Goal: Task Accomplishment & Management: Manage account settings

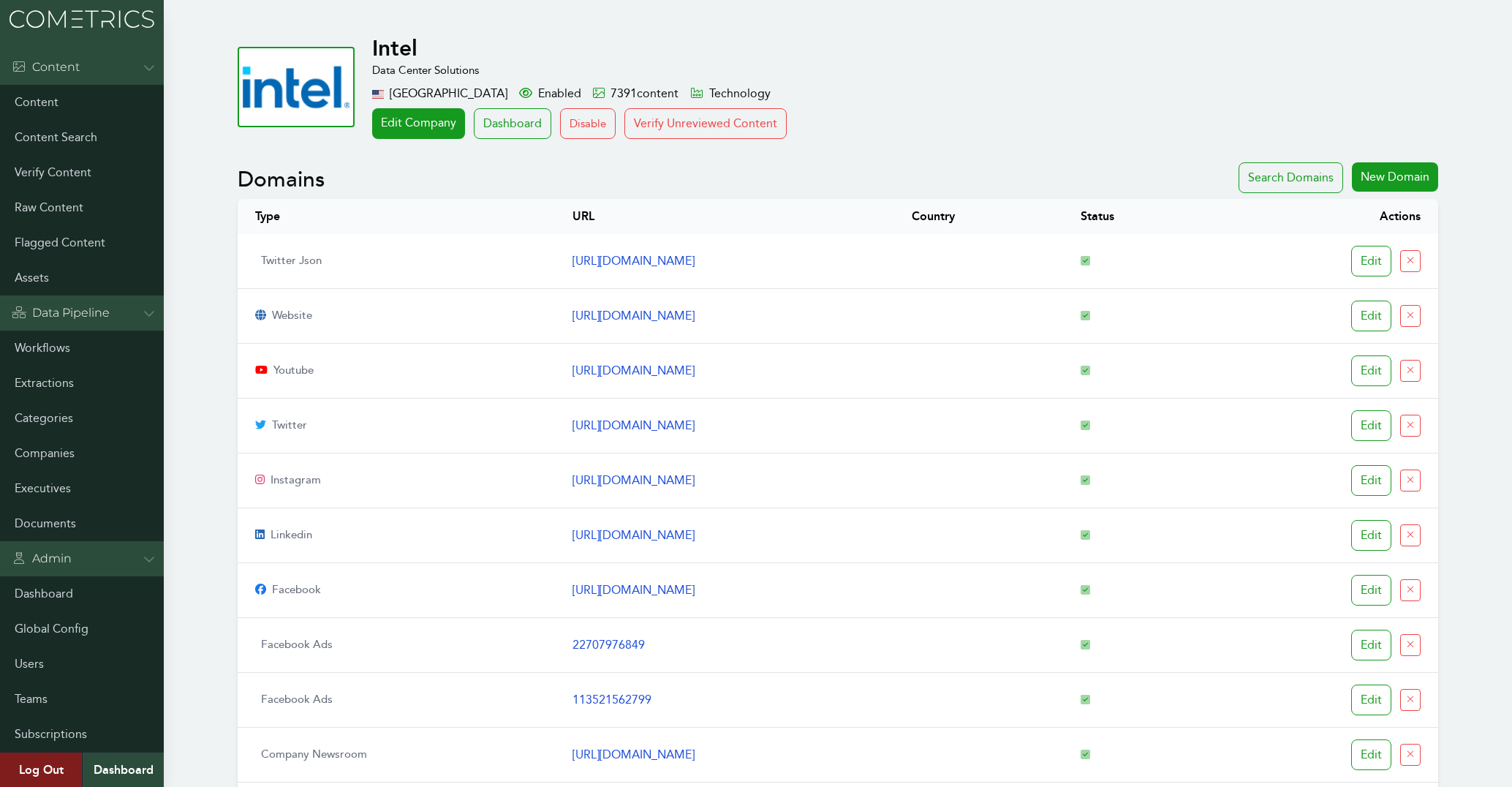
scroll to position [1019, 0]
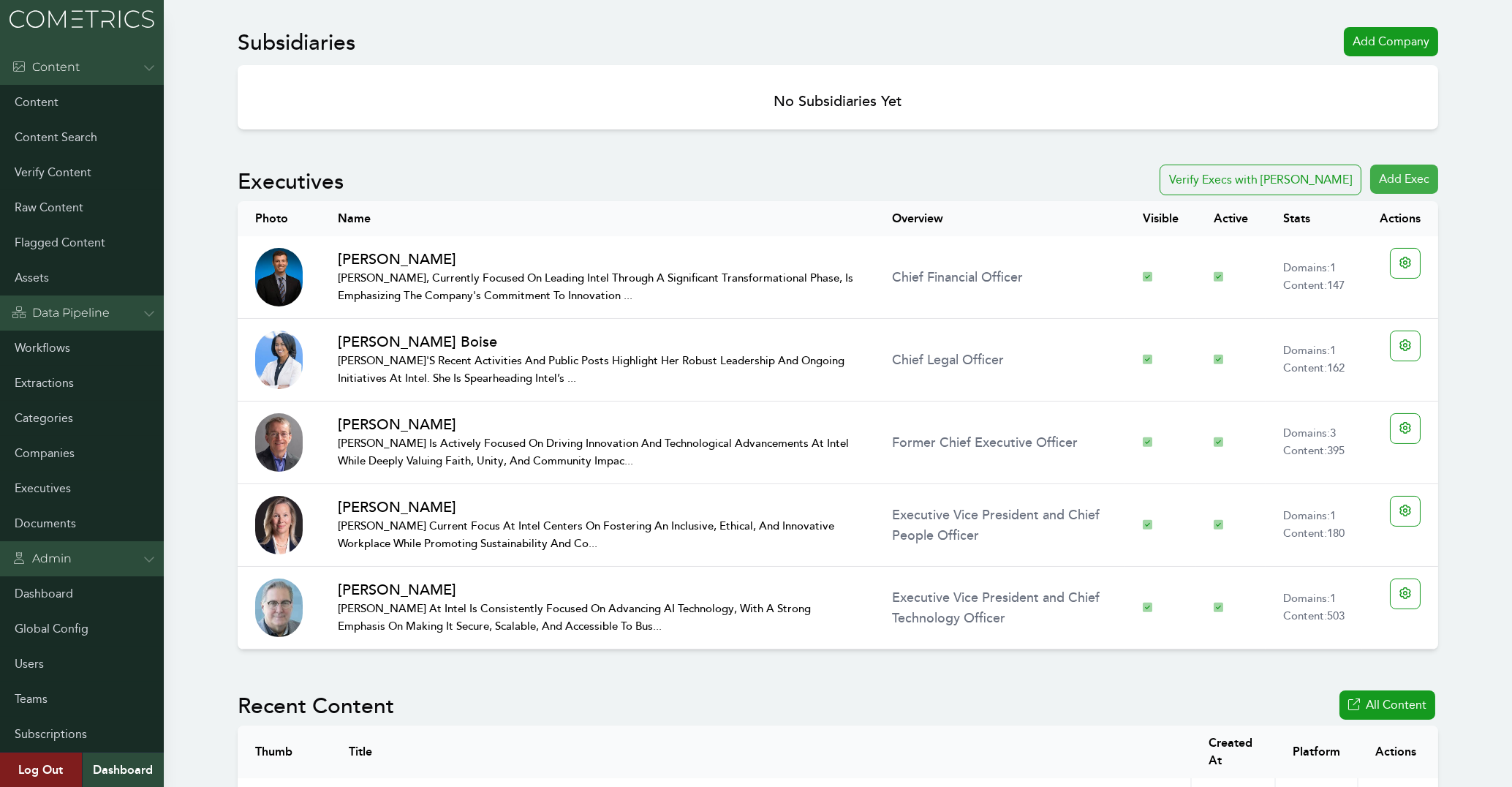
click at [1419, 180] on div "Add Exec" at bounding box center [1404, 179] width 68 height 29
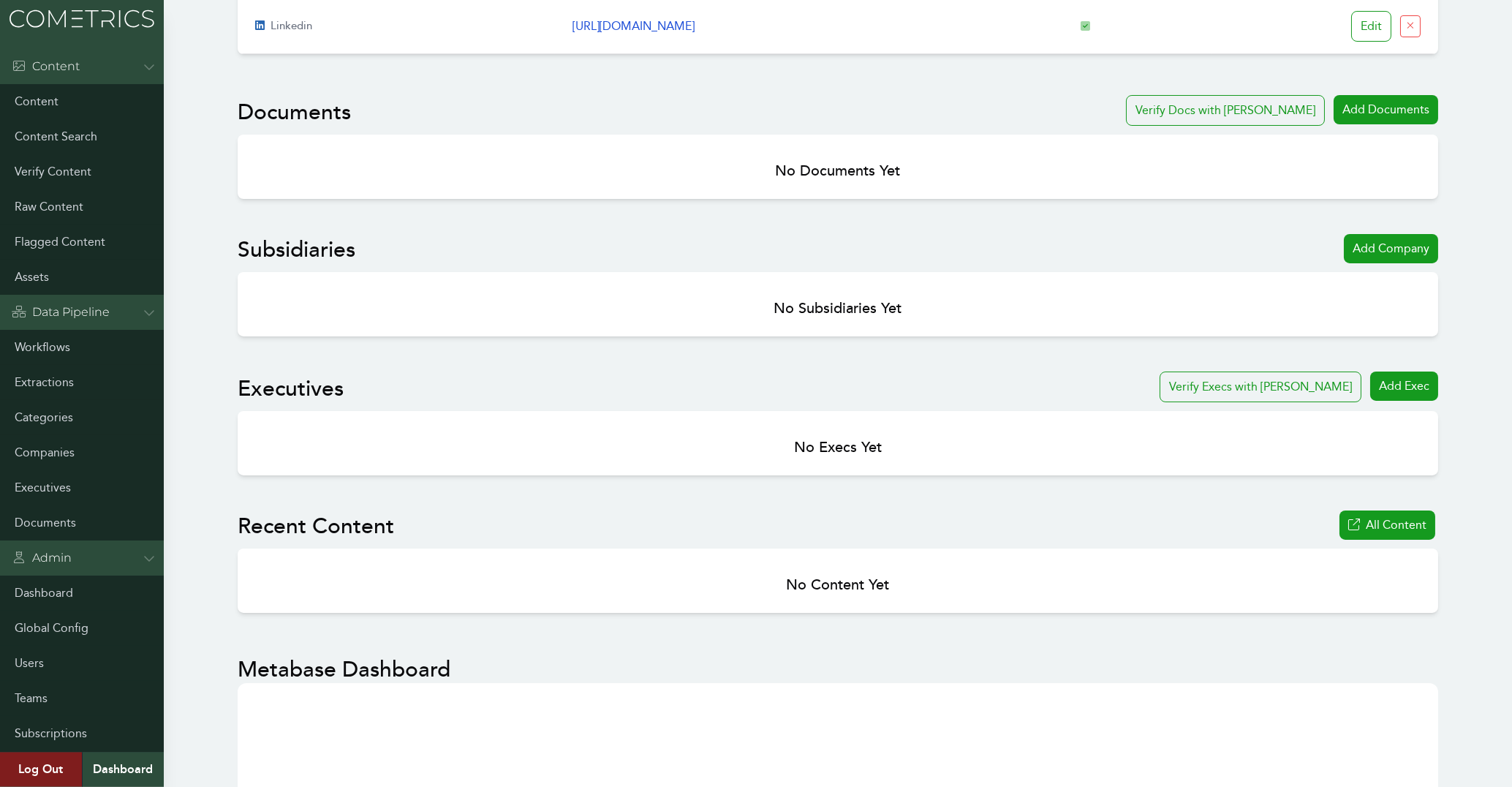
scroll to position [552, 0]
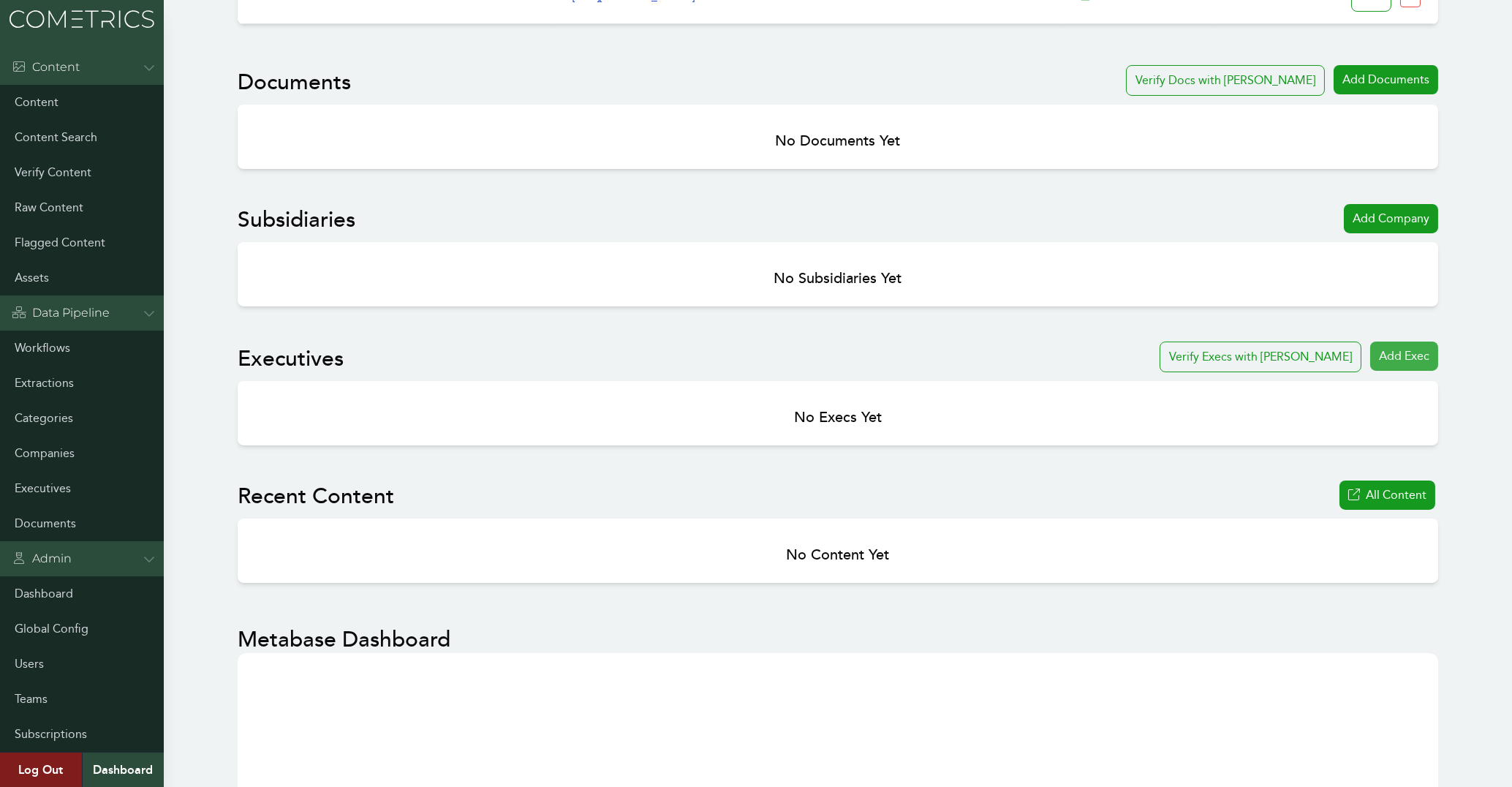
click at [1426, 362] on div "Add Exec" at bounding box center [1404, 357] width 68 height 29
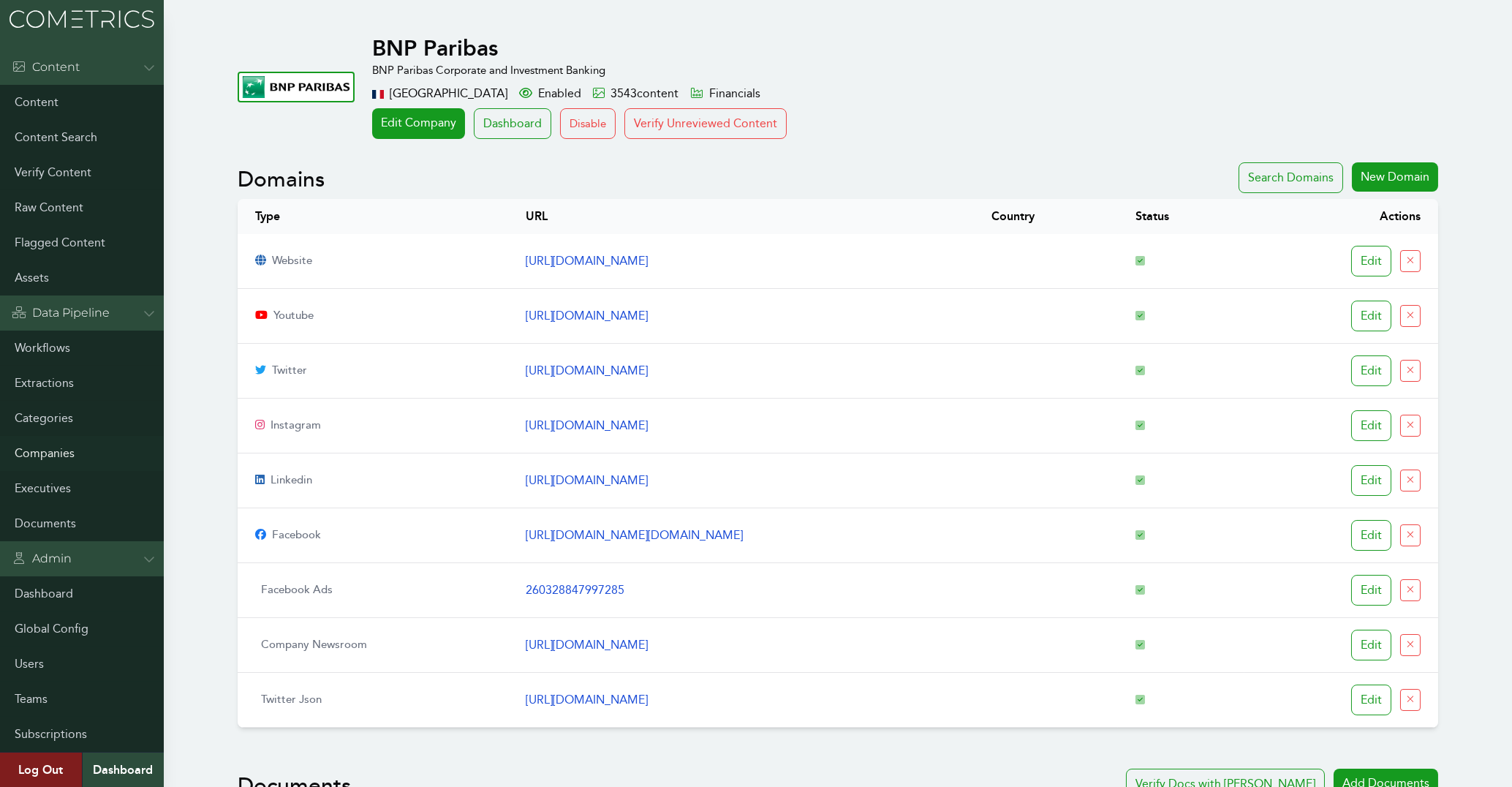
click at [54, 453] on link "Companies" at bounding box center [82, 454] width 164 height 35
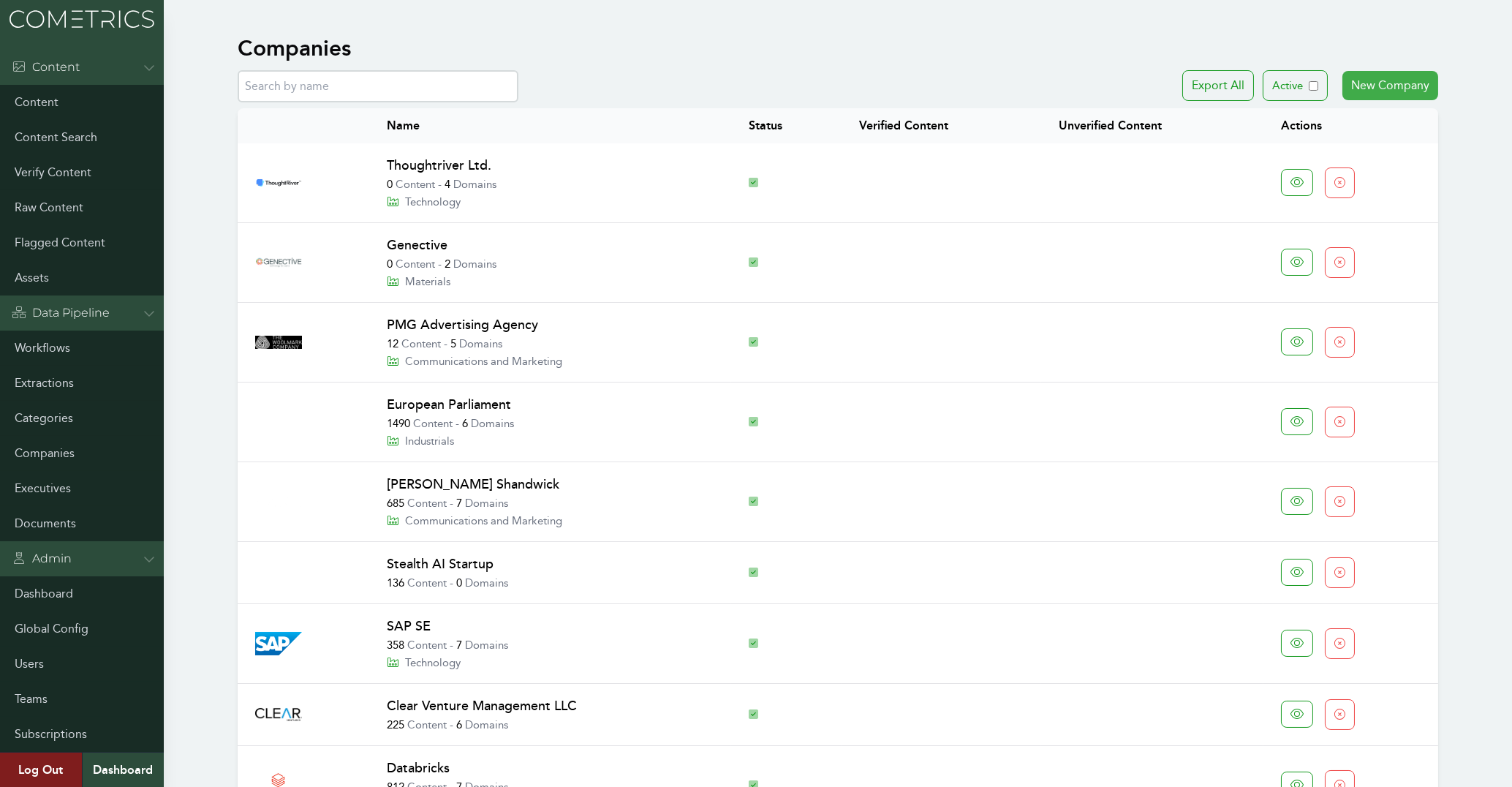
click at [1386, 93] on link "New Company" at bounding box center [1390, 86] width 96 height 29
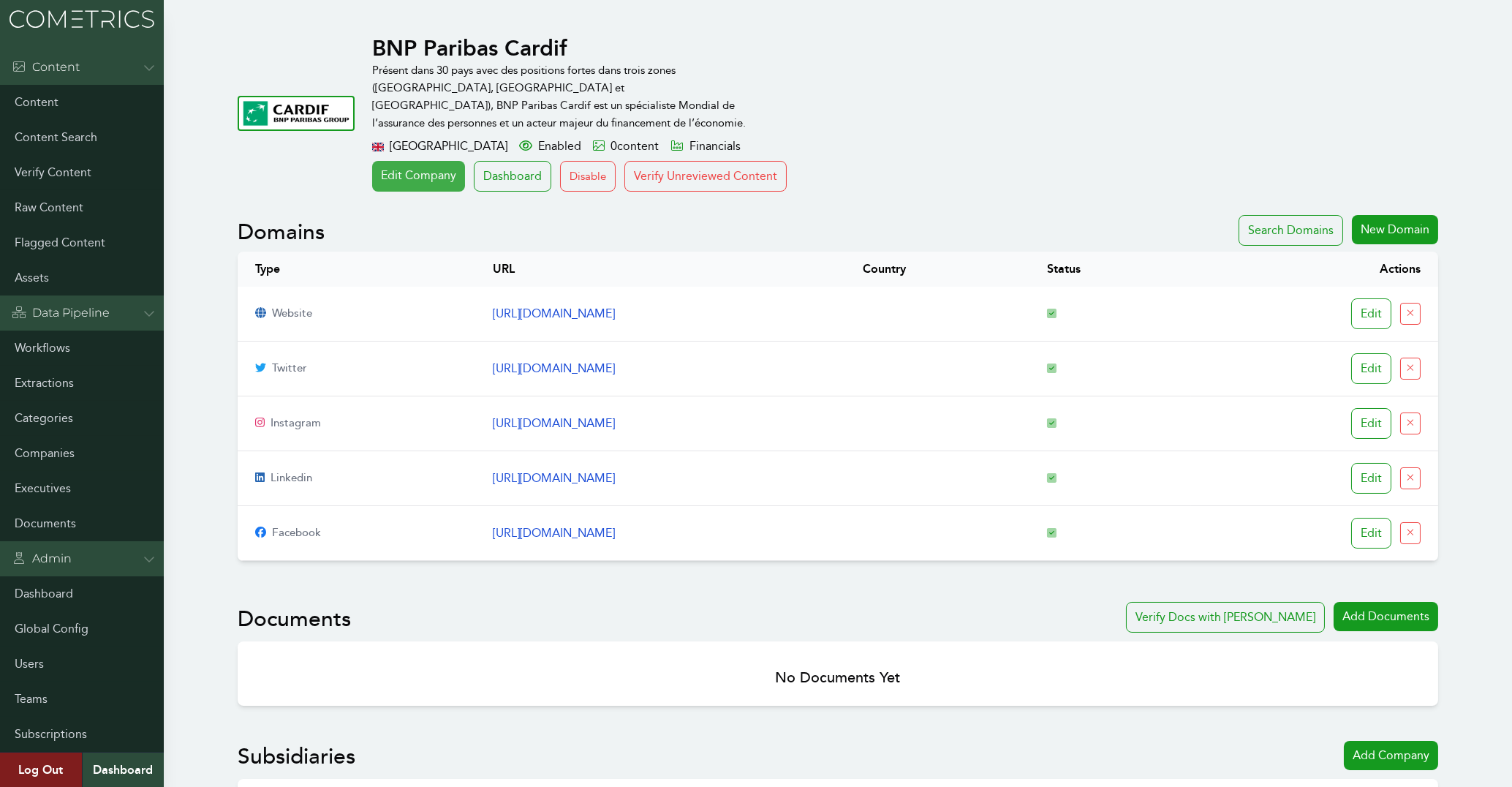
click at [432, 167] on link "Edit Company" at bounding box center [419, 177] width 93 height 31
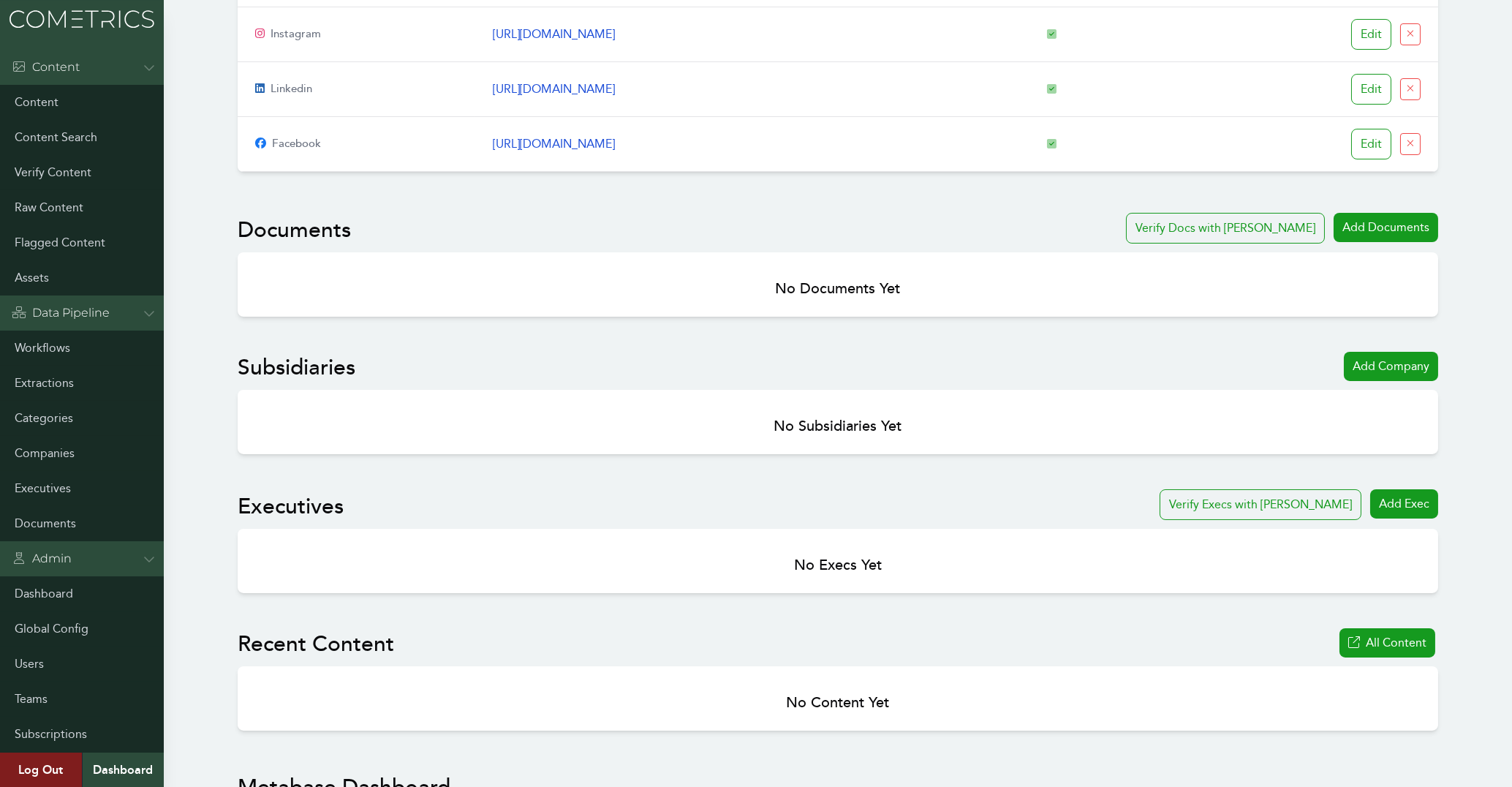
scroll to position [470, 0]
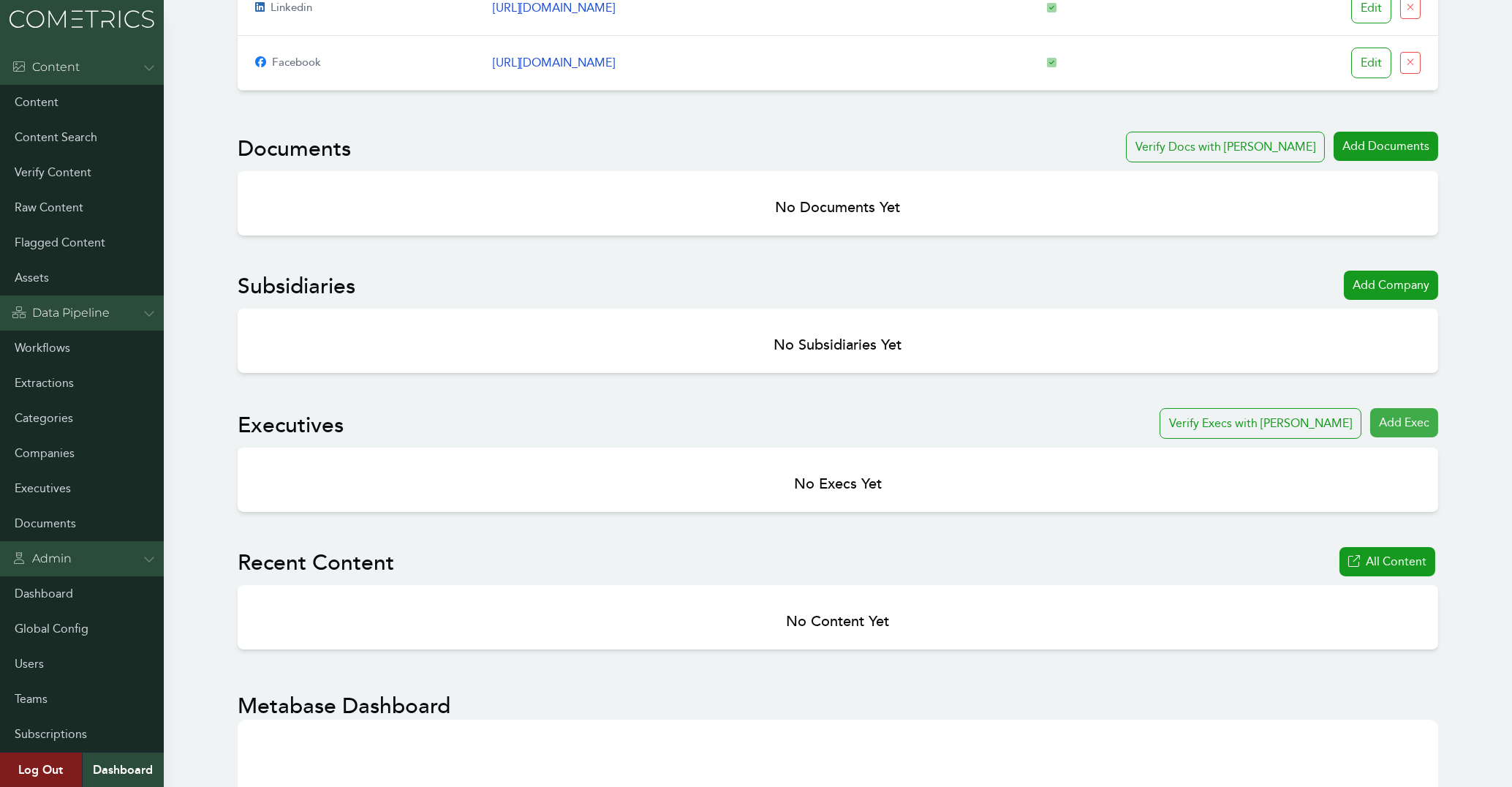
click at [1429, 423] on div "Add Exec" at bounding box center [1404, 423] width 68 height 29
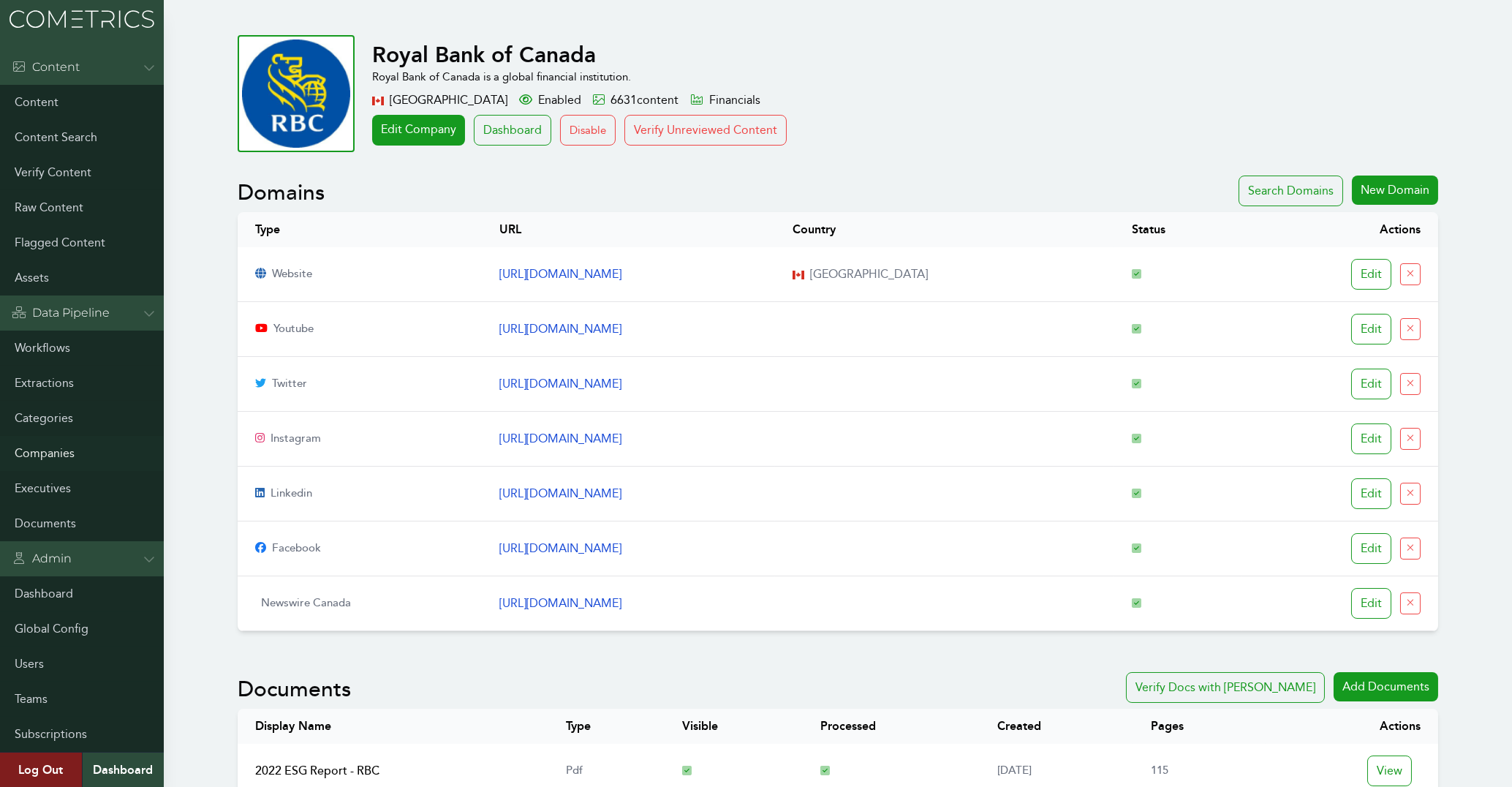
click at [54, 451] on link "Companies" at bounding box center [82, 454] width 164 height 35
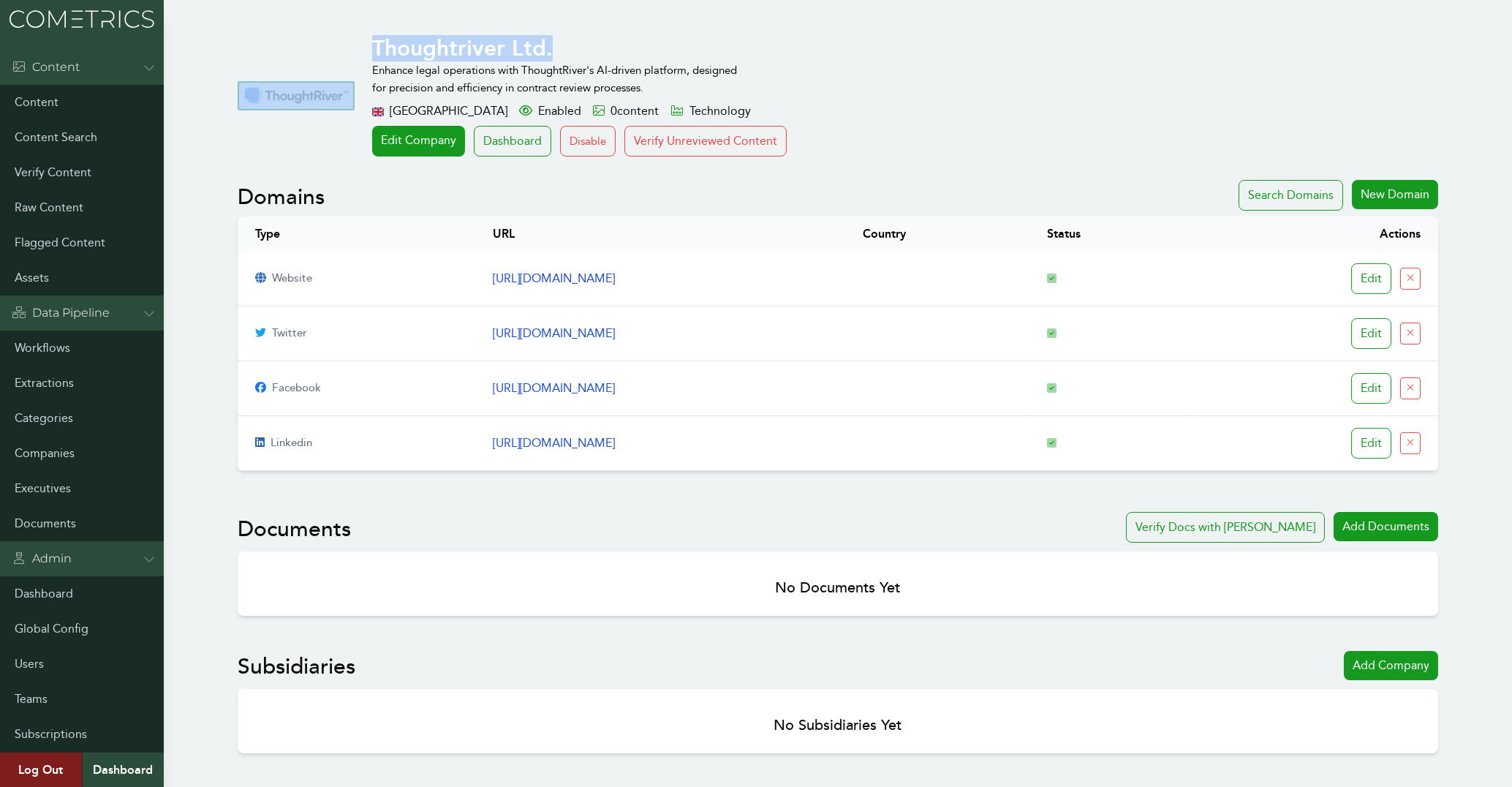
drag, startPoint x: 559, startPoint y: 45, endPoint x: 341, endPoint y: 56, distance: 218.3
click at [341, 56] on div "Thoughtriver Ltd. Enhance legal operations with ThoughtRiver's AI-driven platfo…" at bounding box center [838, 95] width 1200 height 121
copy div "Thoughtriver Ltd."
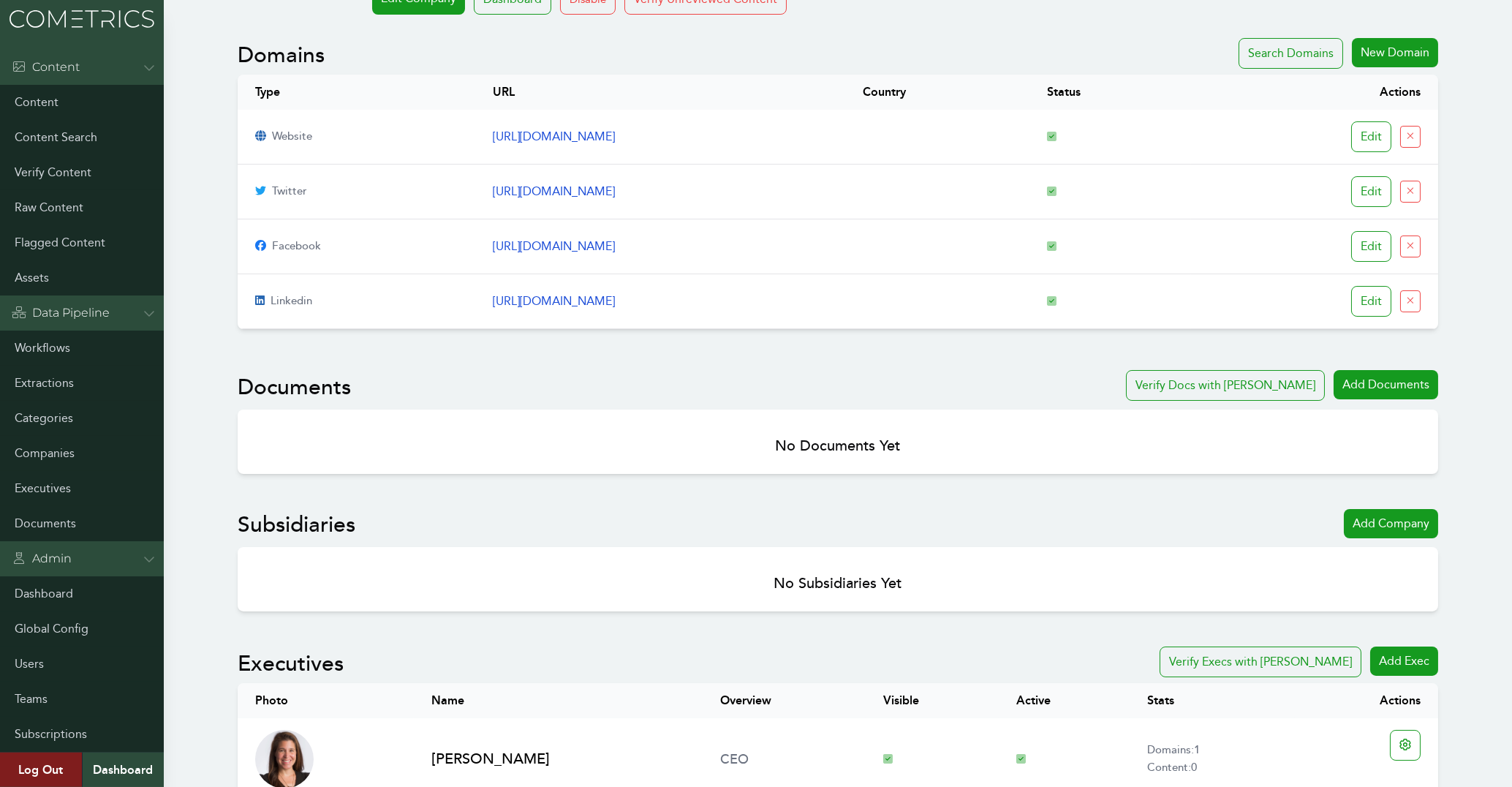
scroll to position [93, 0]
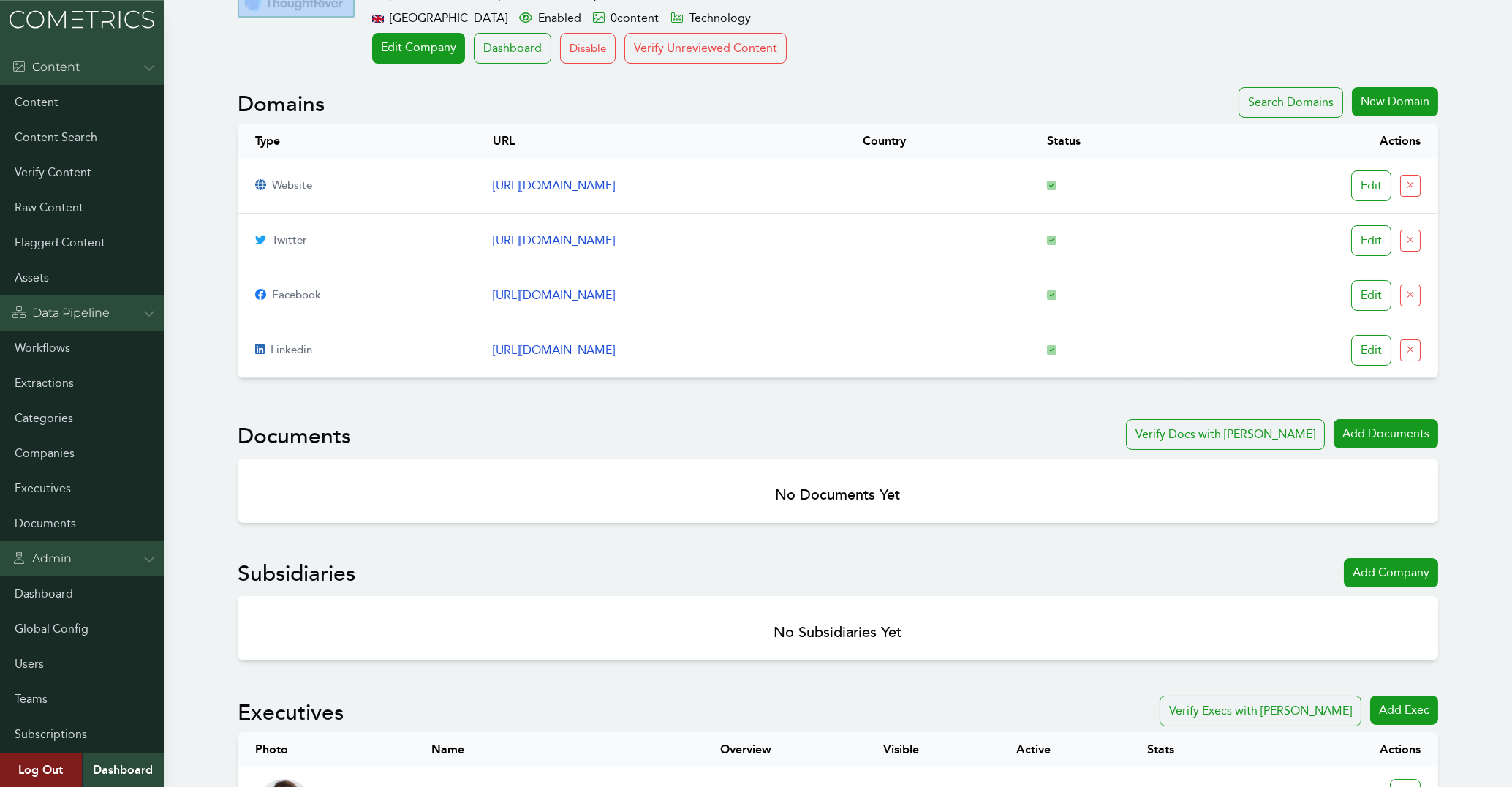
drag, startPoint x: 635, startPoint y: 188, endPoint x: 440, endPoint y: 191, distance: 195.0
click at [475, 191] on td "[URL][DOMAIN_NAME]" at bounding box center [659, 186] width 370 height 54
copy link "[URL][DOMAIN_NAME]"
click at [47, 449] on link "Companies" at bounding box center [82, 454] width 164 height 35
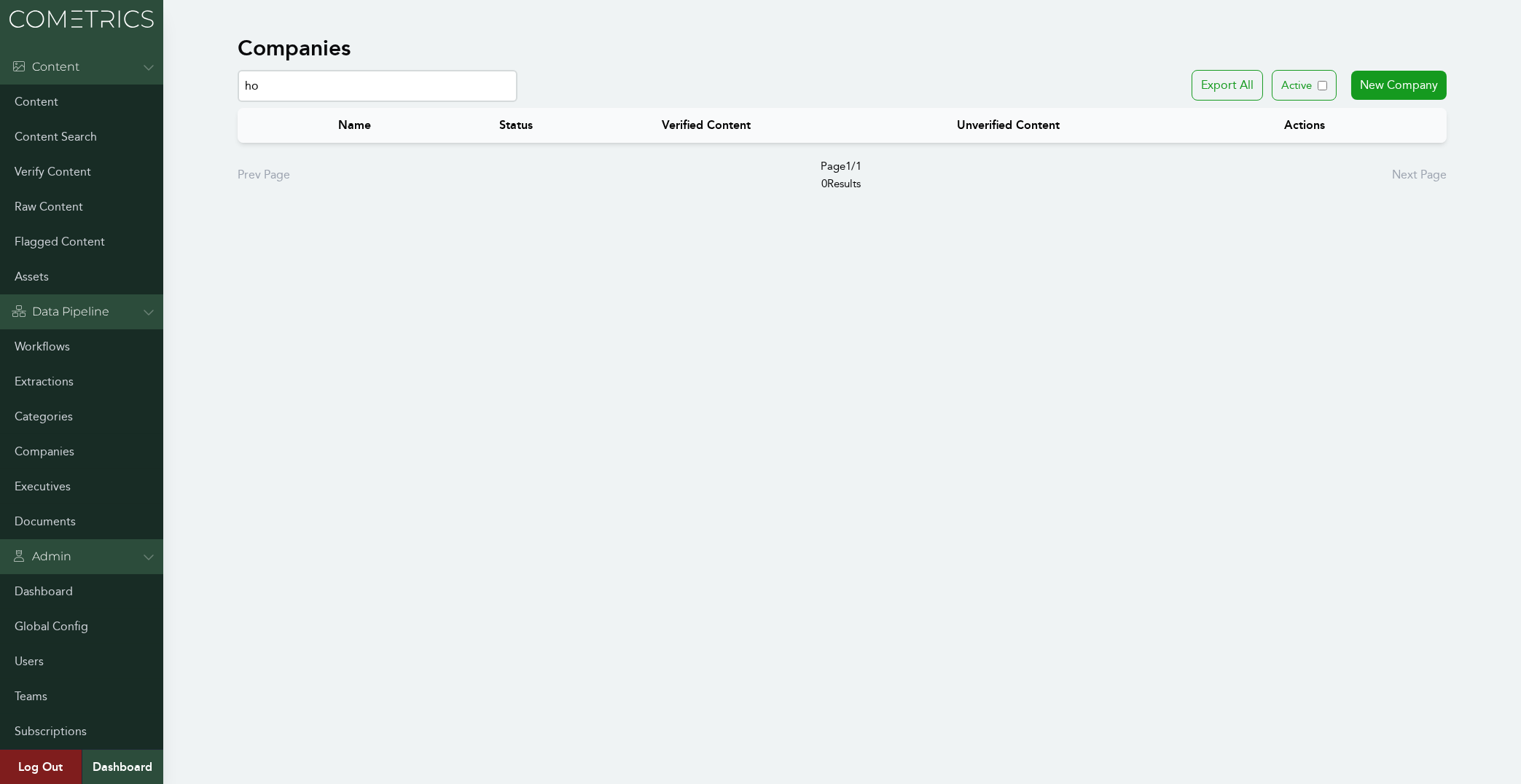
type input "h"
